Goal: Subscribe to service/newsletter

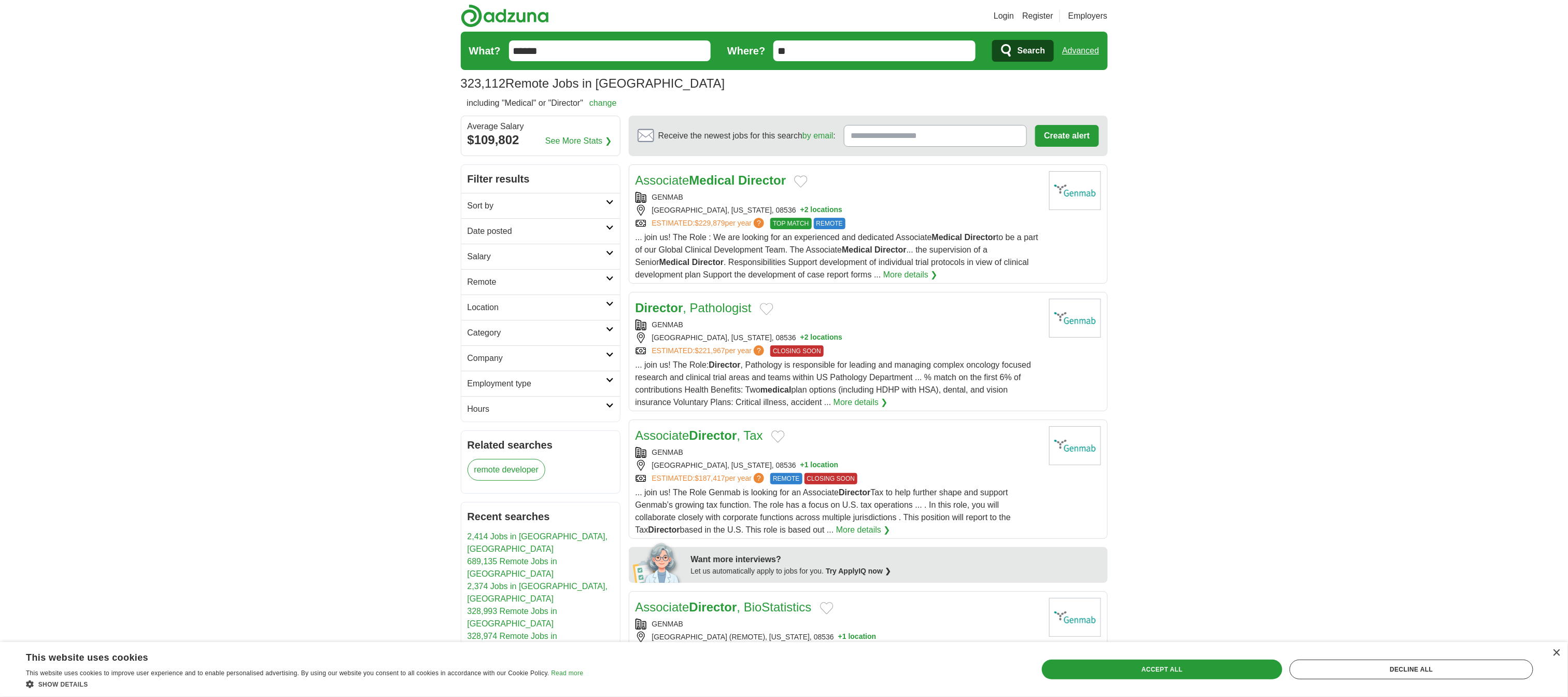
click at [735, 187] on strong "Medical" at bounding box center [712, 180] width 46 height 14
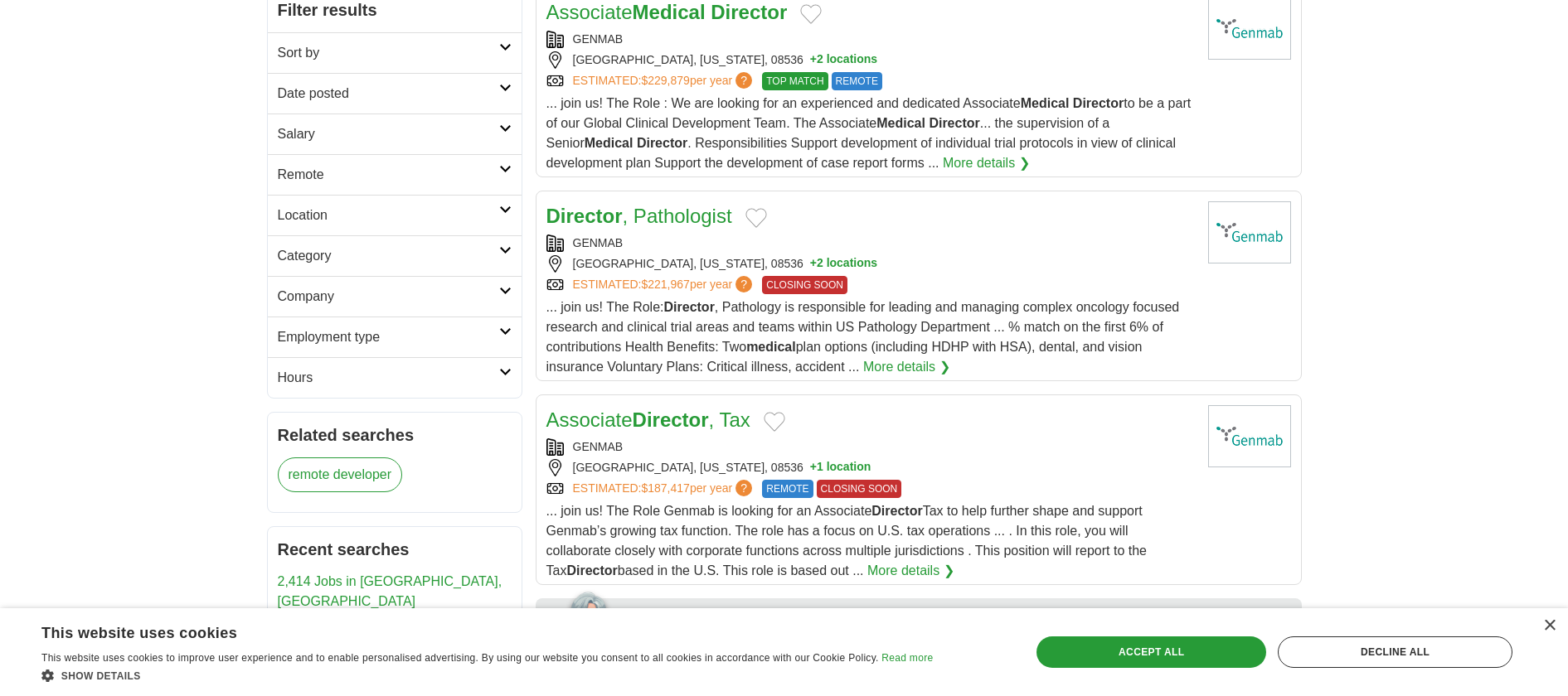
scroll to position [282, 0]
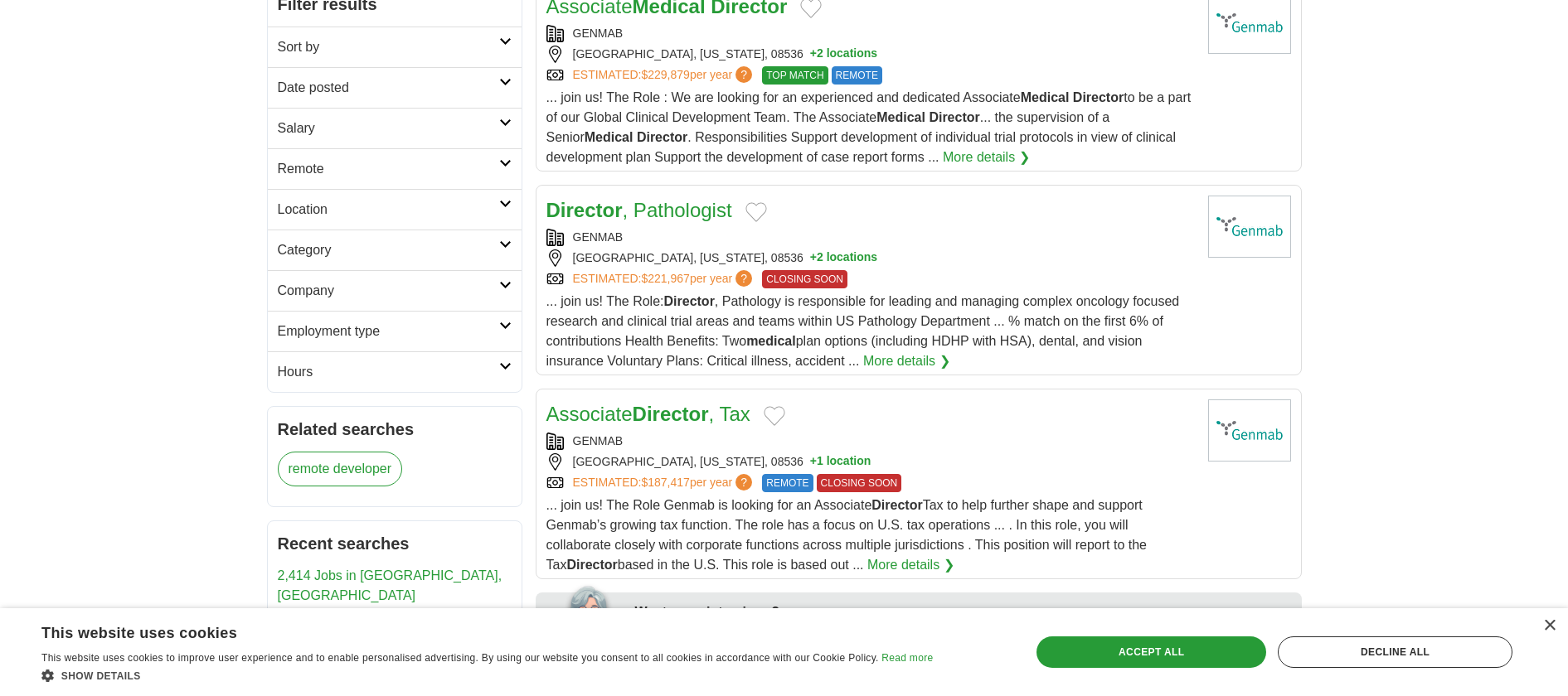
click at [1030, 167] on link "More details ❯" at bounding box center [986, 158] width 87 height 19
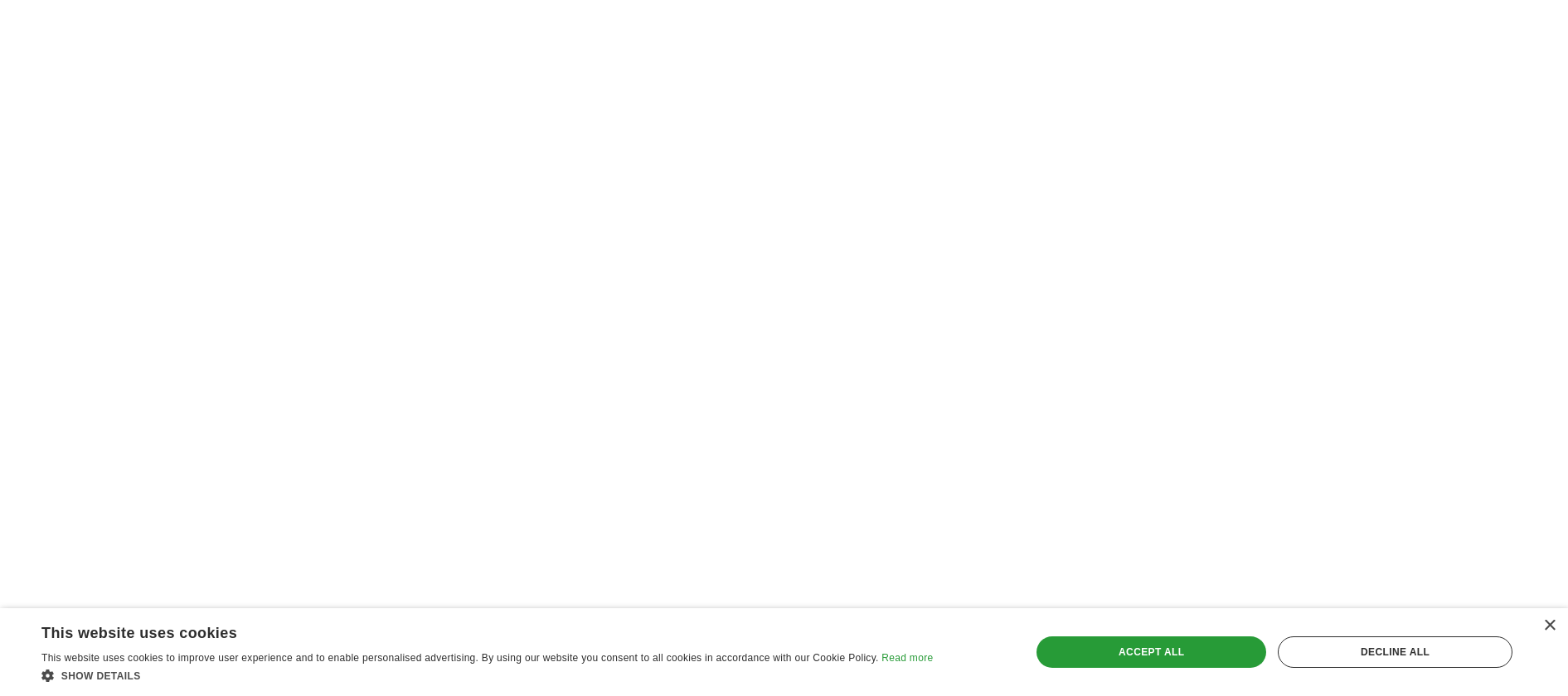
scroll to position [2376, 0]
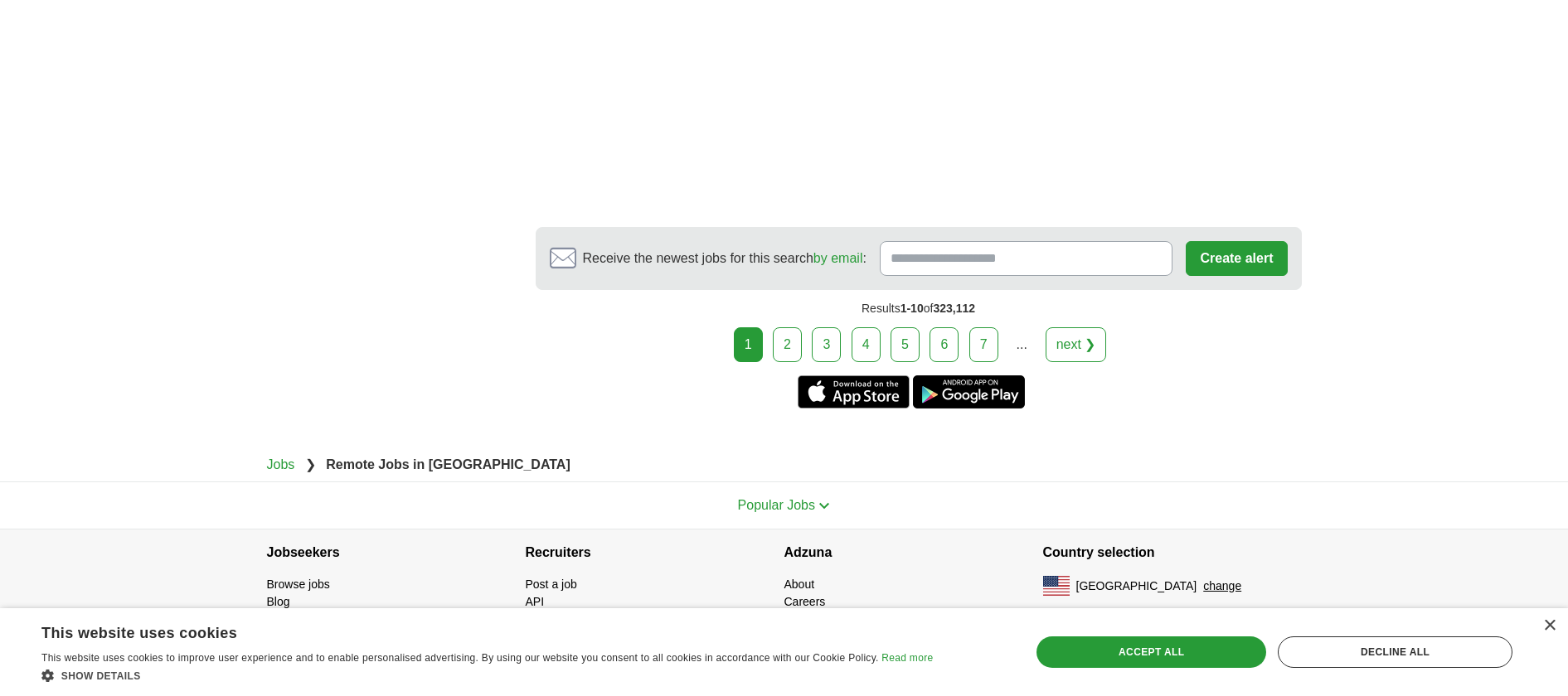
scroll to position [3676, 0]
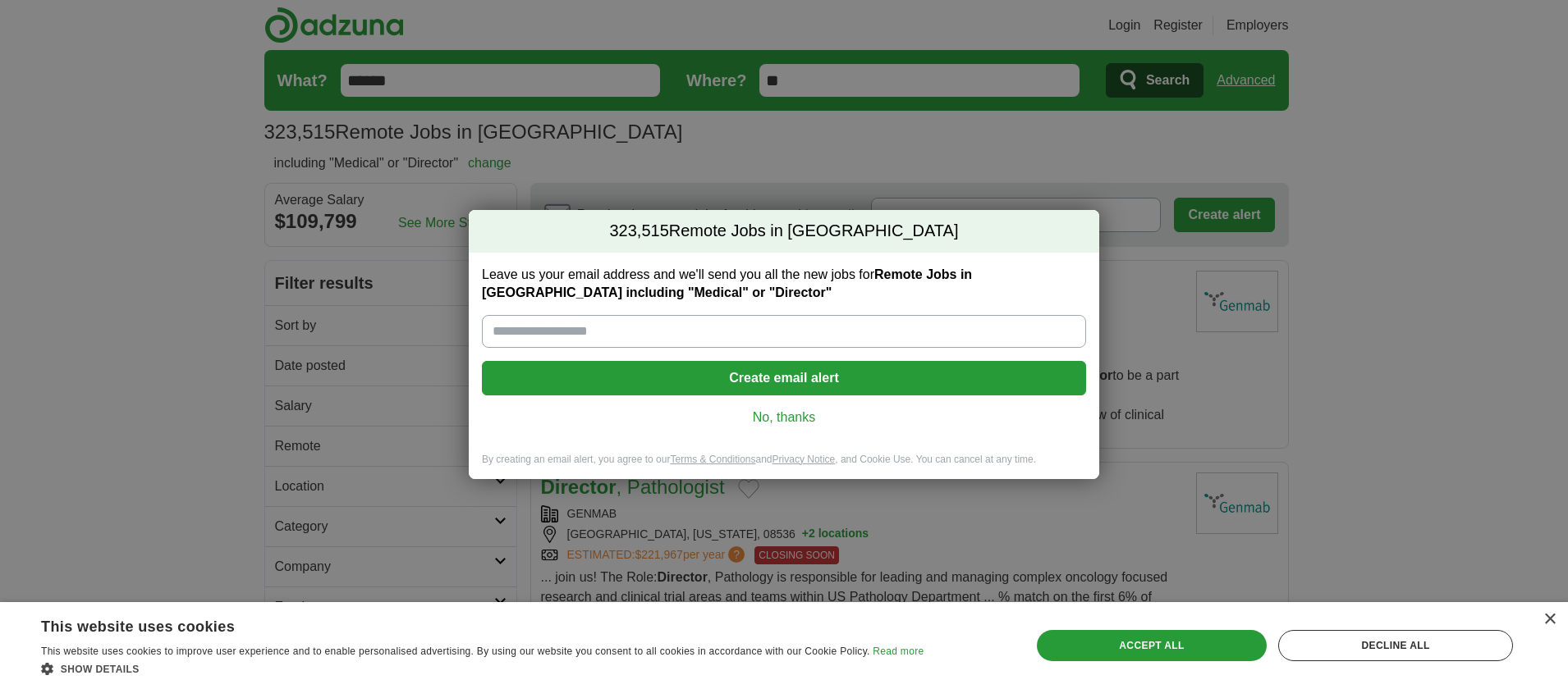
click at [791, 327] on input "Leave us your email address and we'll send you all the new jobs for Remote Jobs…" at bounding box center [784, 331] width 605 height 33
type input "**********"
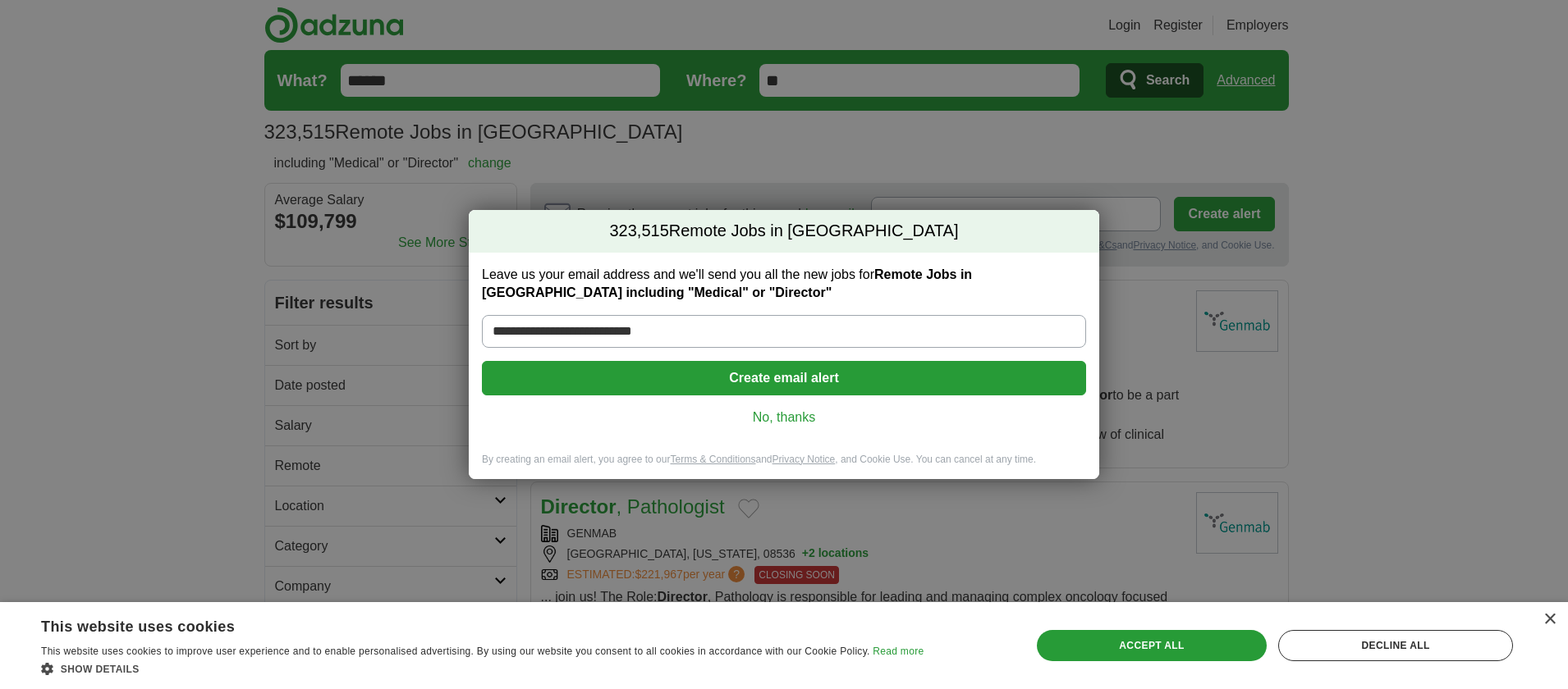
click at [685, 374] on button "Create email alert" at bounding box center [784, 379] width 605 height 35
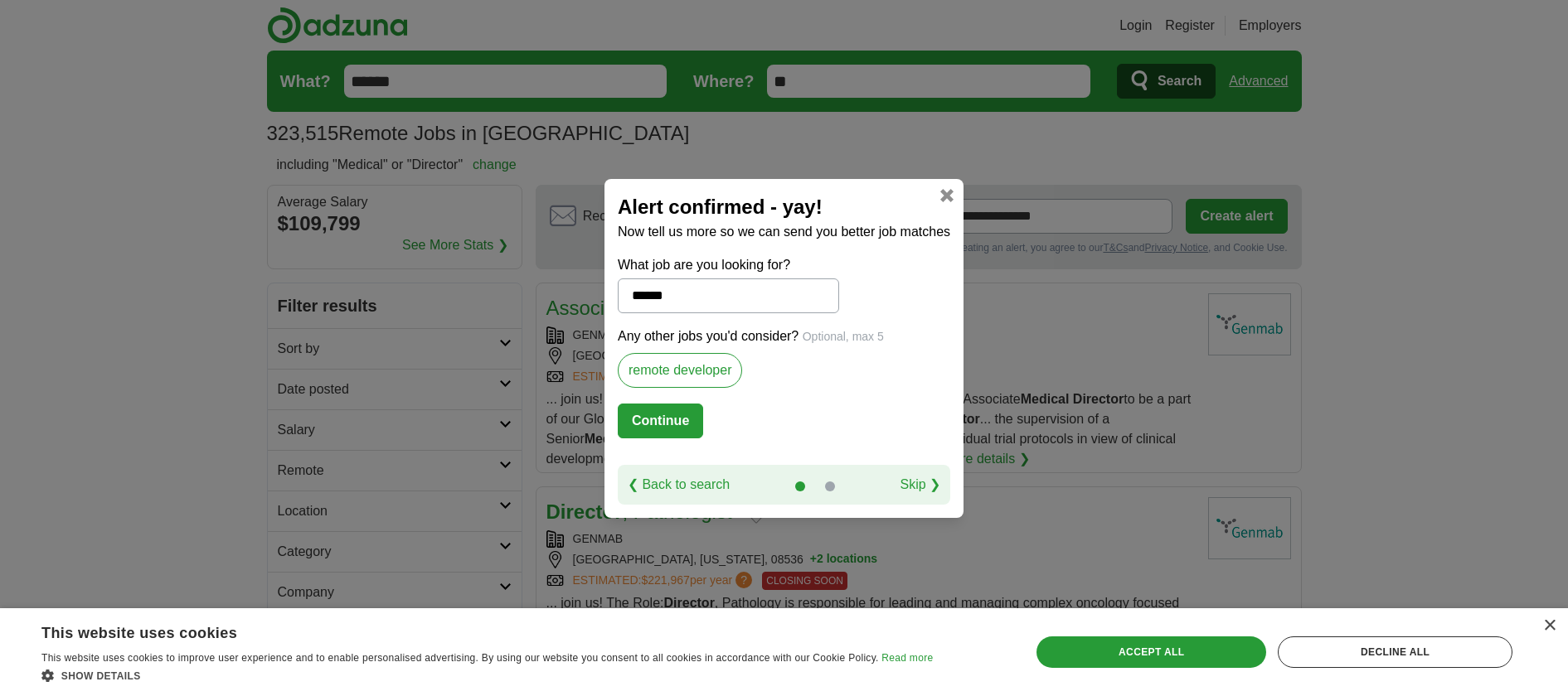
click at [684, 279] on input "******" at bounding box center [728, 296] width 221 height 35
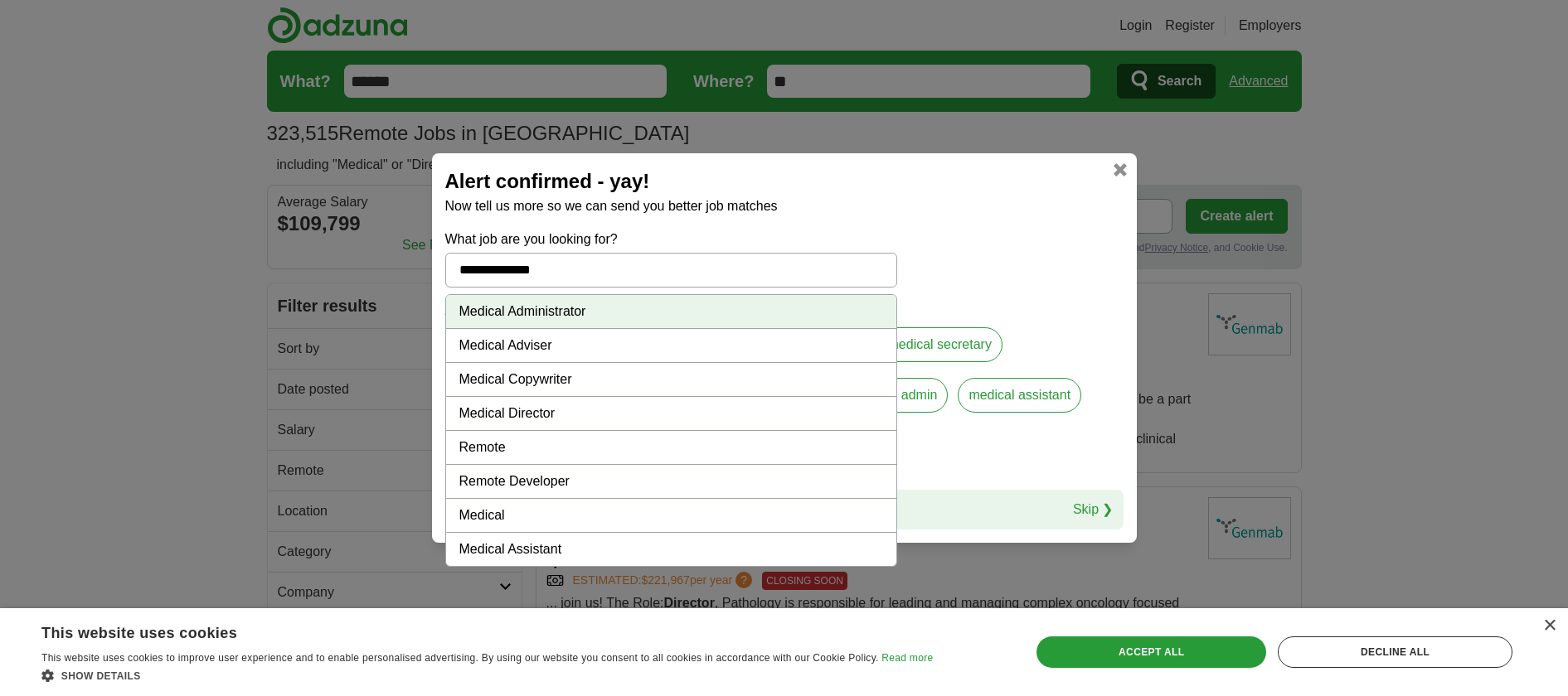
click at [619, 399] on li "Medical Director" at bounding box center [671, 414] width 450 height 34
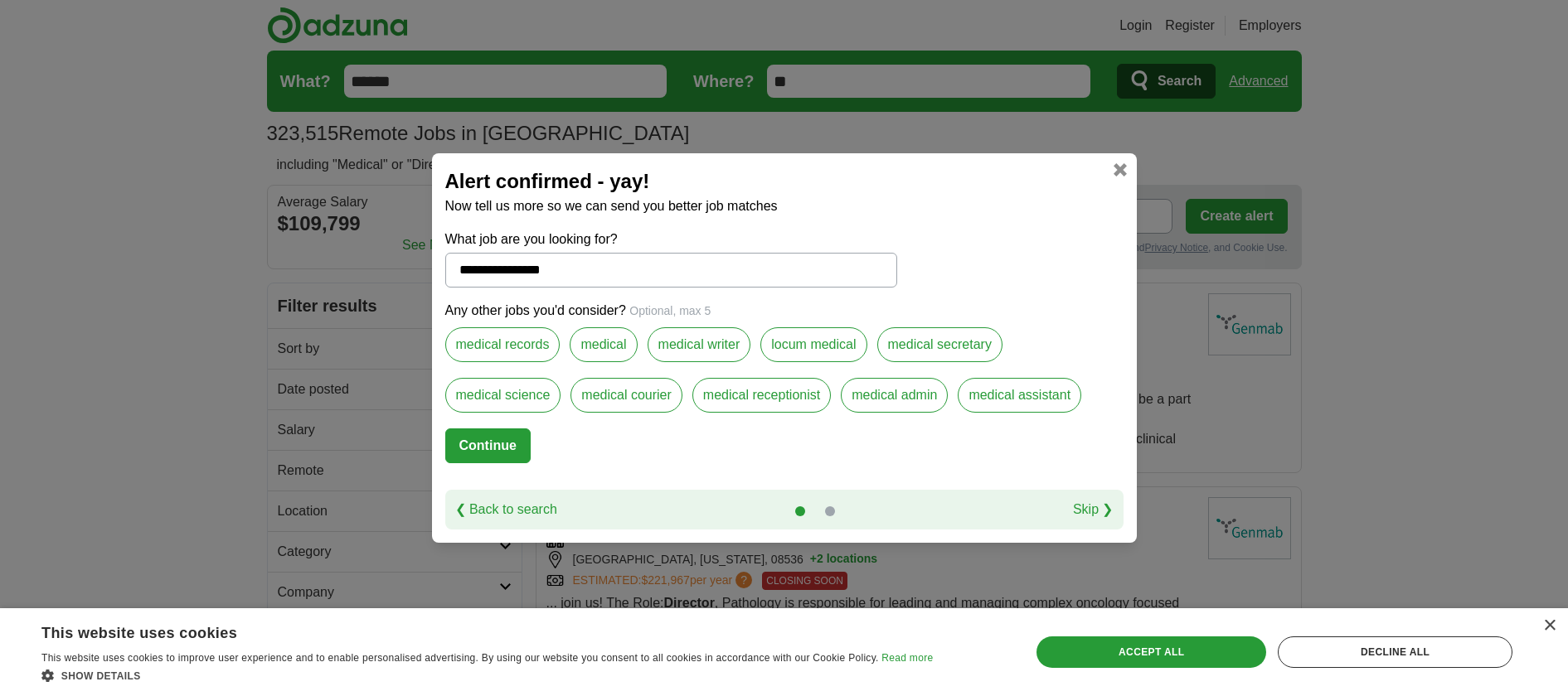
click at [649, 253] on input "**********" at bounding box center [671, 271] width 452 height 35
type input "**********"
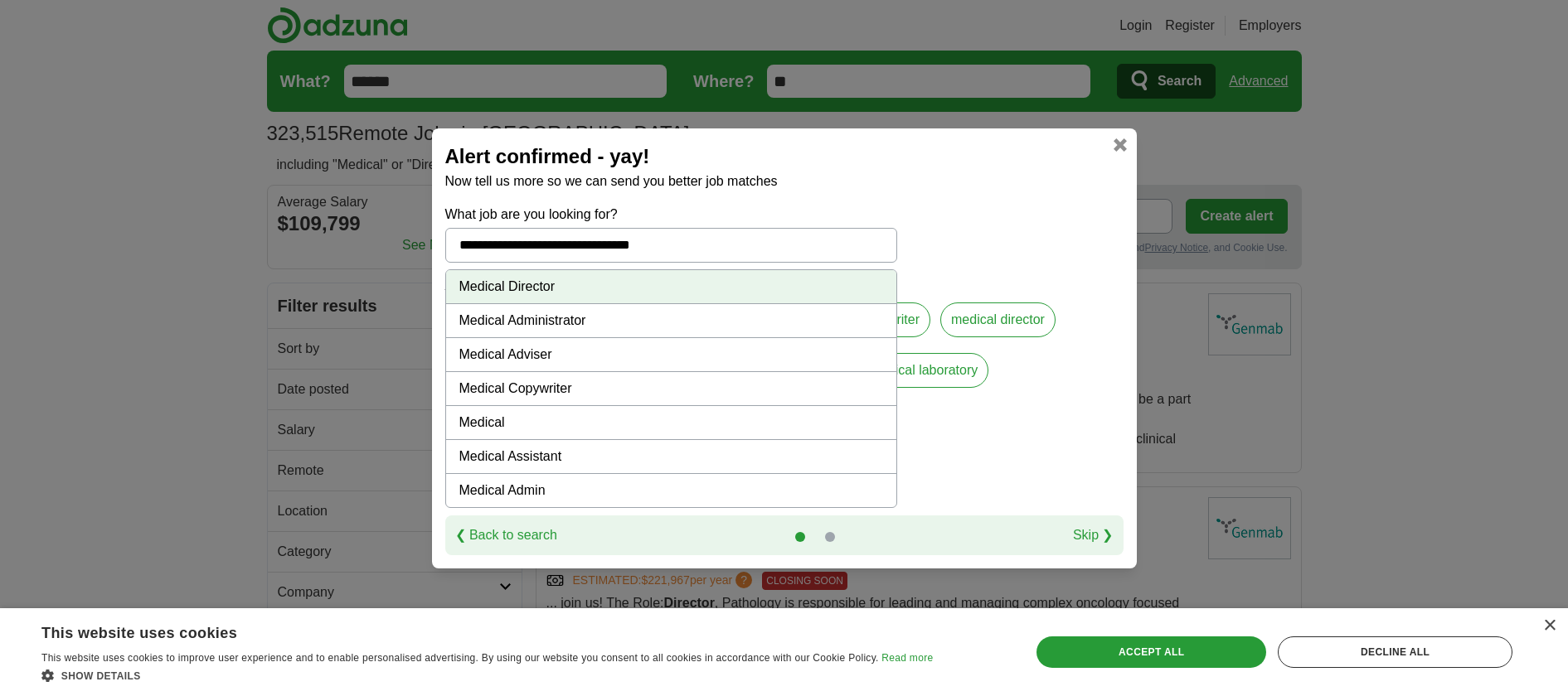
click at [1045, 455] on div "Any other jobs you'd consider? Optional, max 5 medical administration medical m…" at bounding box center [784, 365] width 679 height 178
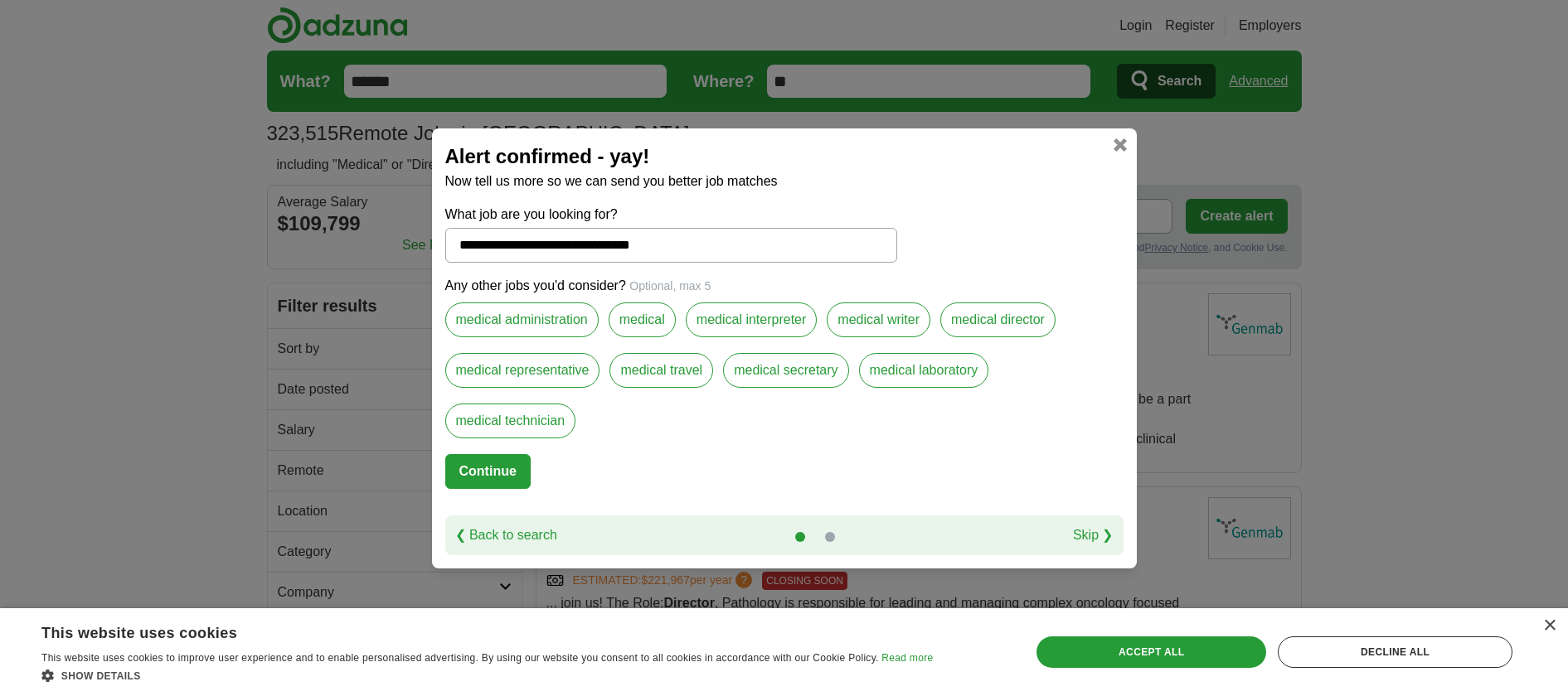
click at [581, 314] on label "medical administration" at bounding box center [522, 320] width 154 height 35
click at [656, 307] on label "medical" at bounding box center [642, 320] width 67 height 35
click at [776, 317] on label "medical interpreter" at bounding box center [751, 320] width 131 height 35
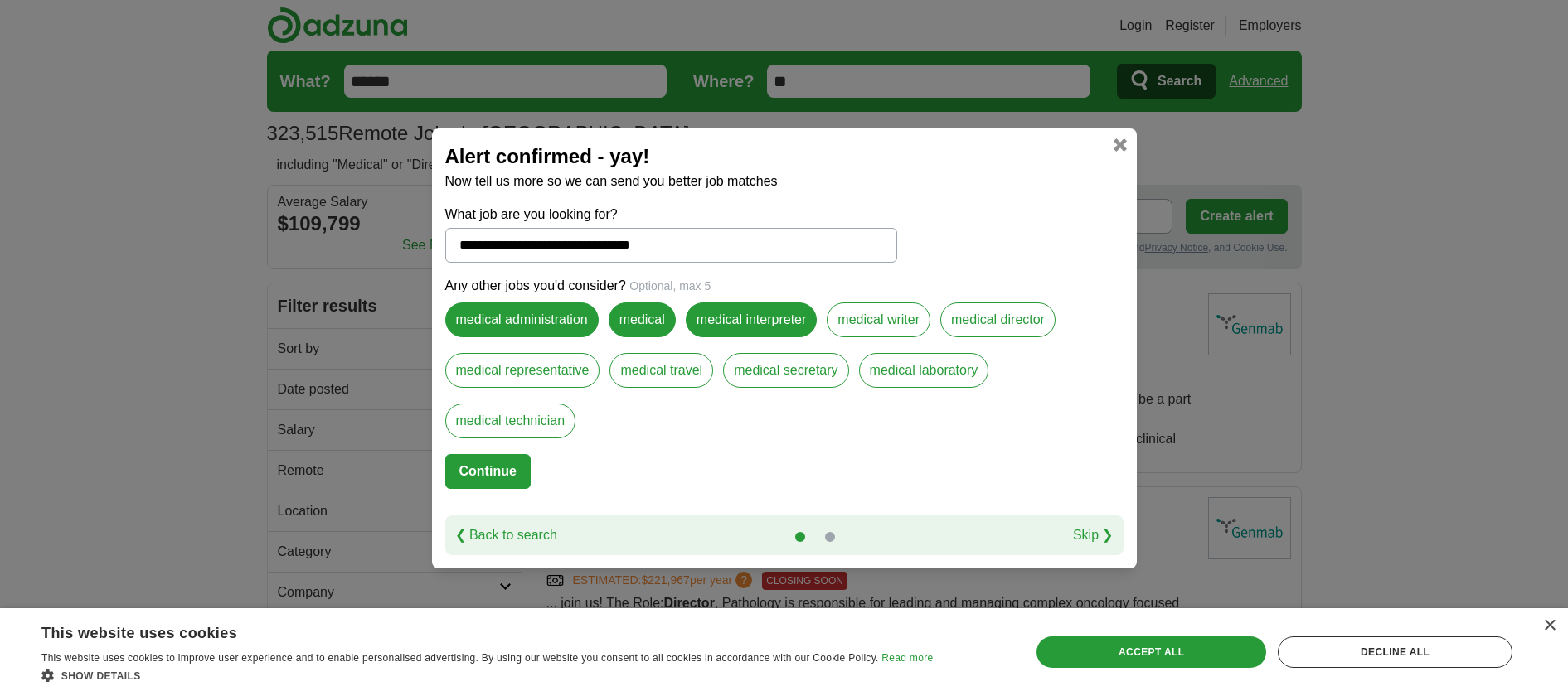
click at [941, 338] on label "medical director" at bounding box center [998, 320] width 115 height 35
click at [713, 380] on label "medical travel" at bounding box center [661, 371] width 103 height 35
click at [502, 489] on button "Continue" at bounding box center [488, 472] width 86 height 35
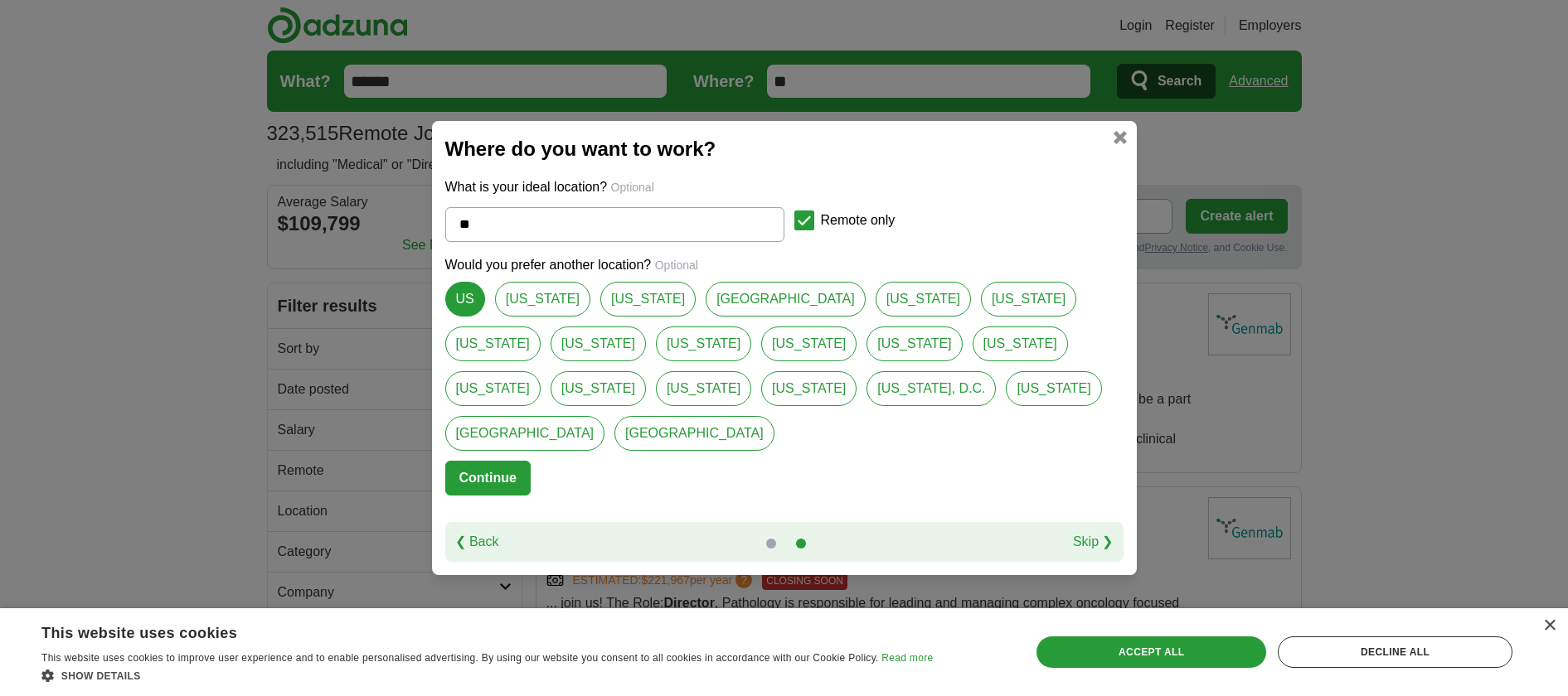
click at [531, 495] on button "Continue" at bounding box center [488, 478] width 86 height 35
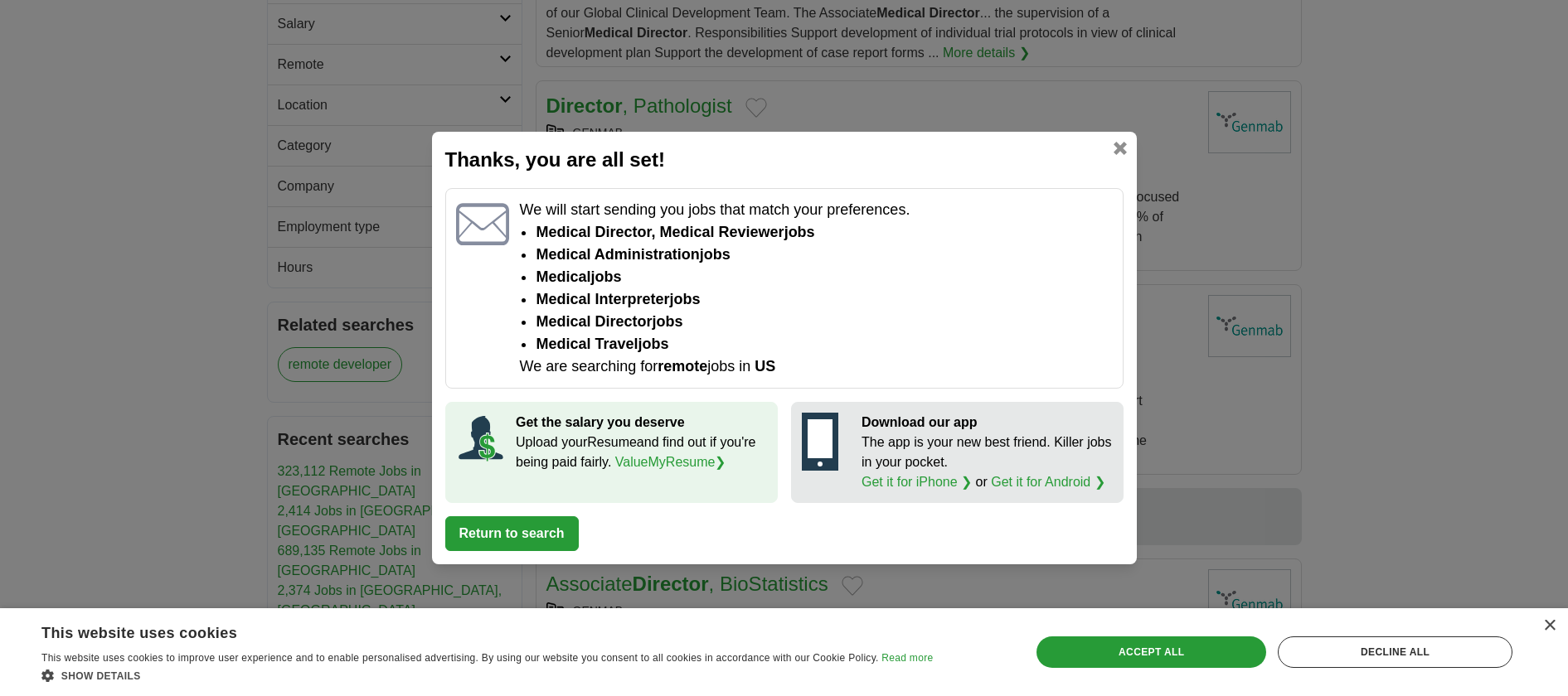
scroll to position [409, 0]
click at [618, 469] on link "ValueMyResume ❯" at bounding box center [671, 462] width 111 height 14
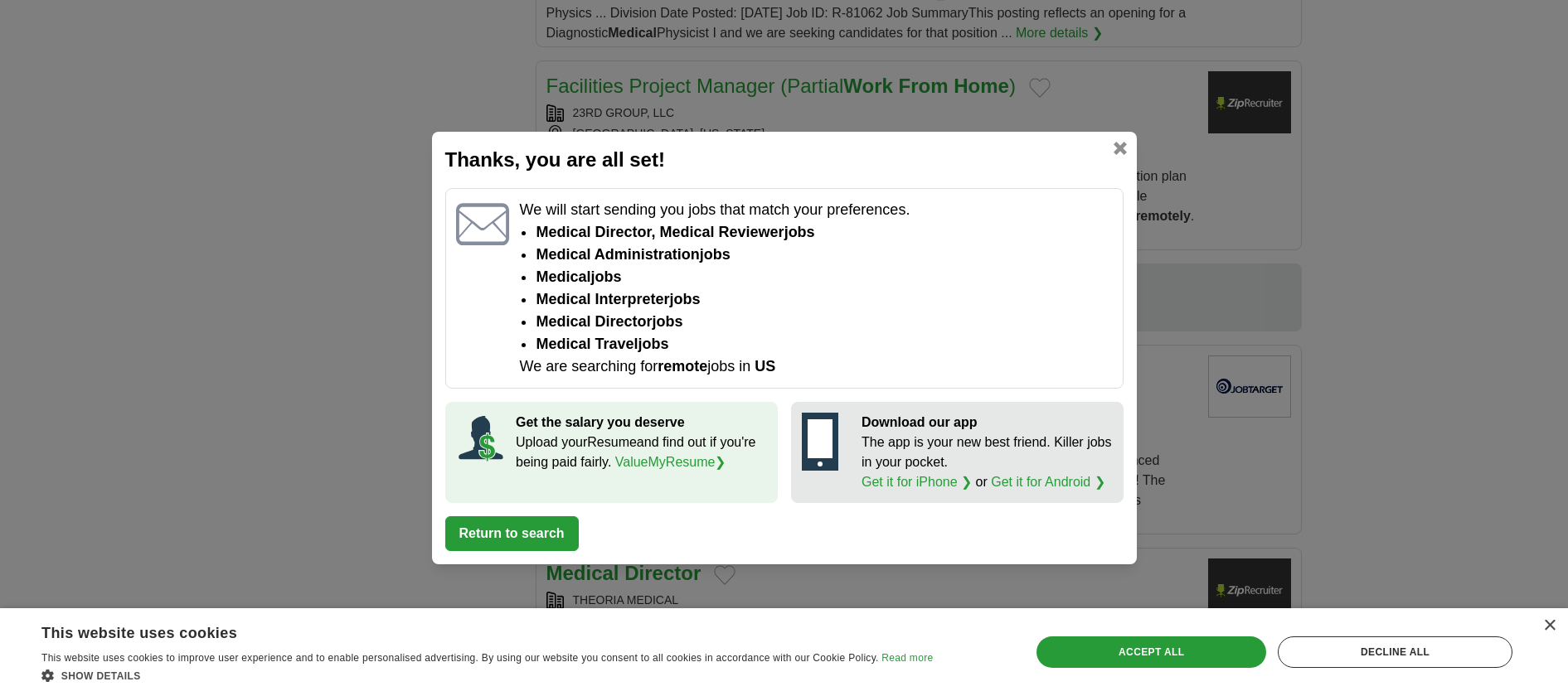
scroll to position [1314, 0]
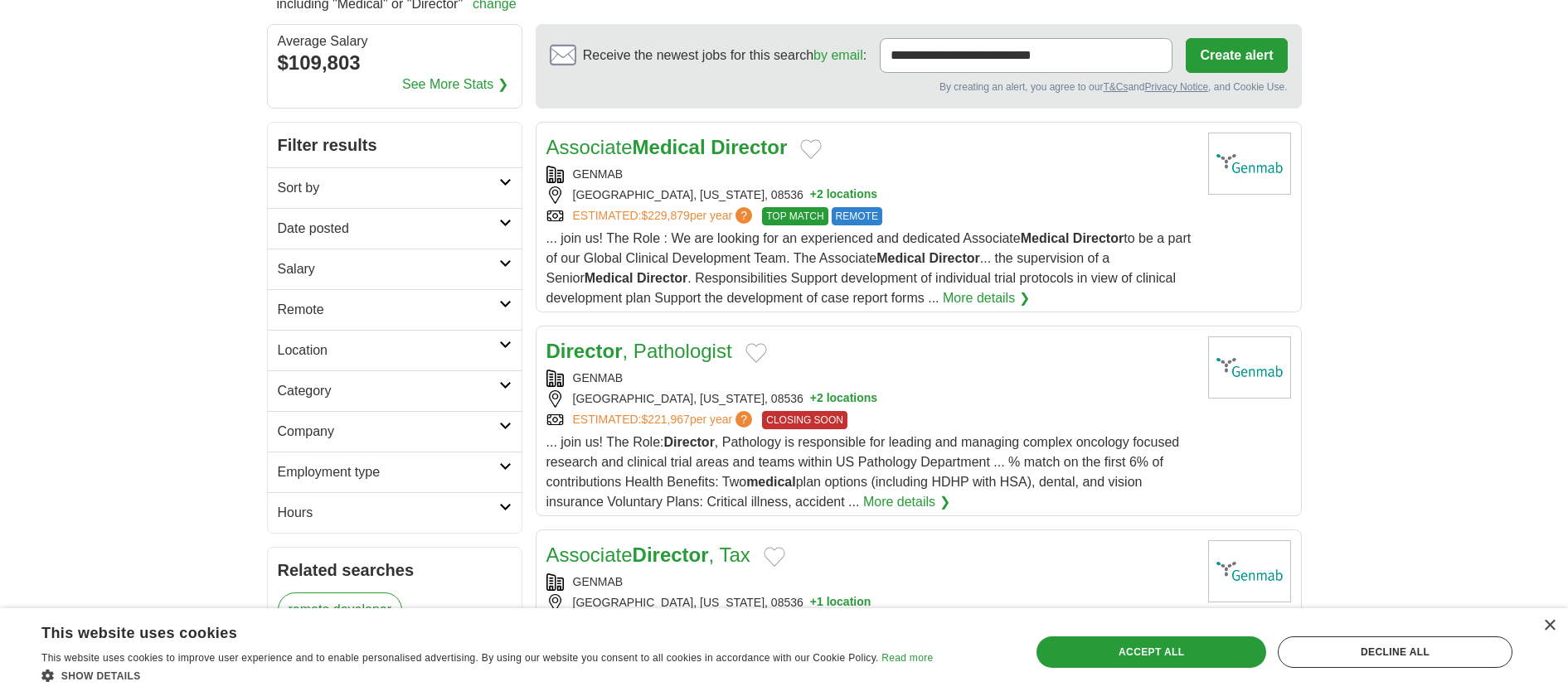
scroll to position [162, 0]
click at [1030, 308] on link "More details ❯" at bounding box center [986, 297] width 87 height 19
